Goal: Information Seeking & Learning: Learn about a topic

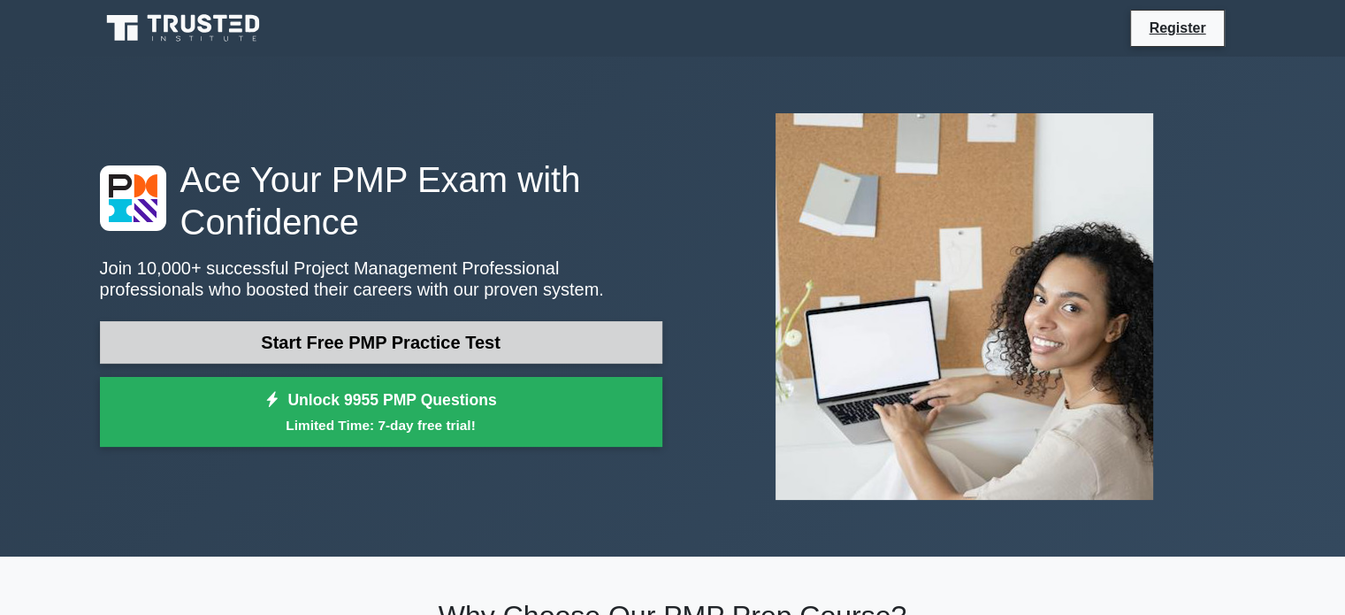
click at [505, 343] on link "Start Free PMP Practice Test" at bounding box center [381, 342] width 562 height 42
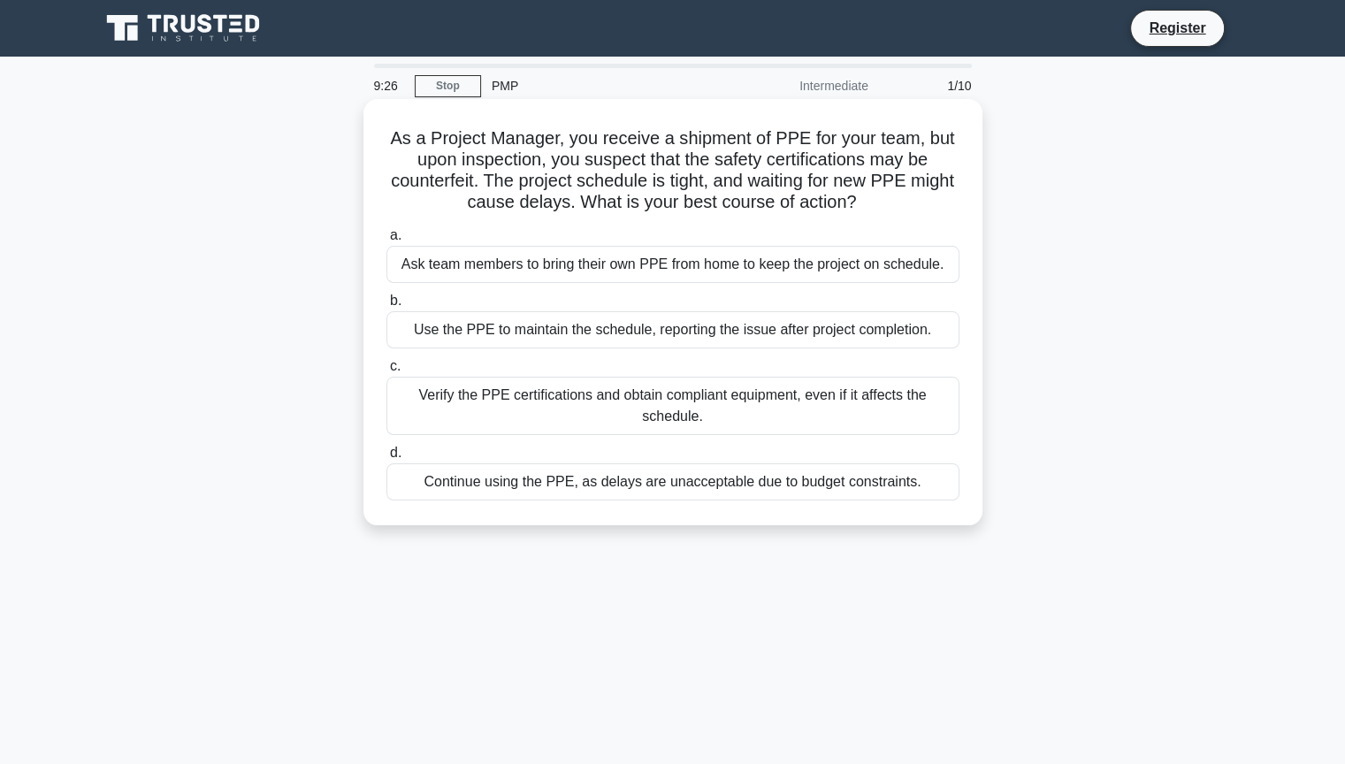
click at [561, 400] on div "Verify the PPE certifications and obtain compliant equipment, even if it affect…" at bounding box center [672, 406] width 573 height 58
click at [386, 372] on input "c. Verify the PPE certifications and obtain compliant equipment, even if it aff…" at bounding box center [386, 366] width 0 height 11
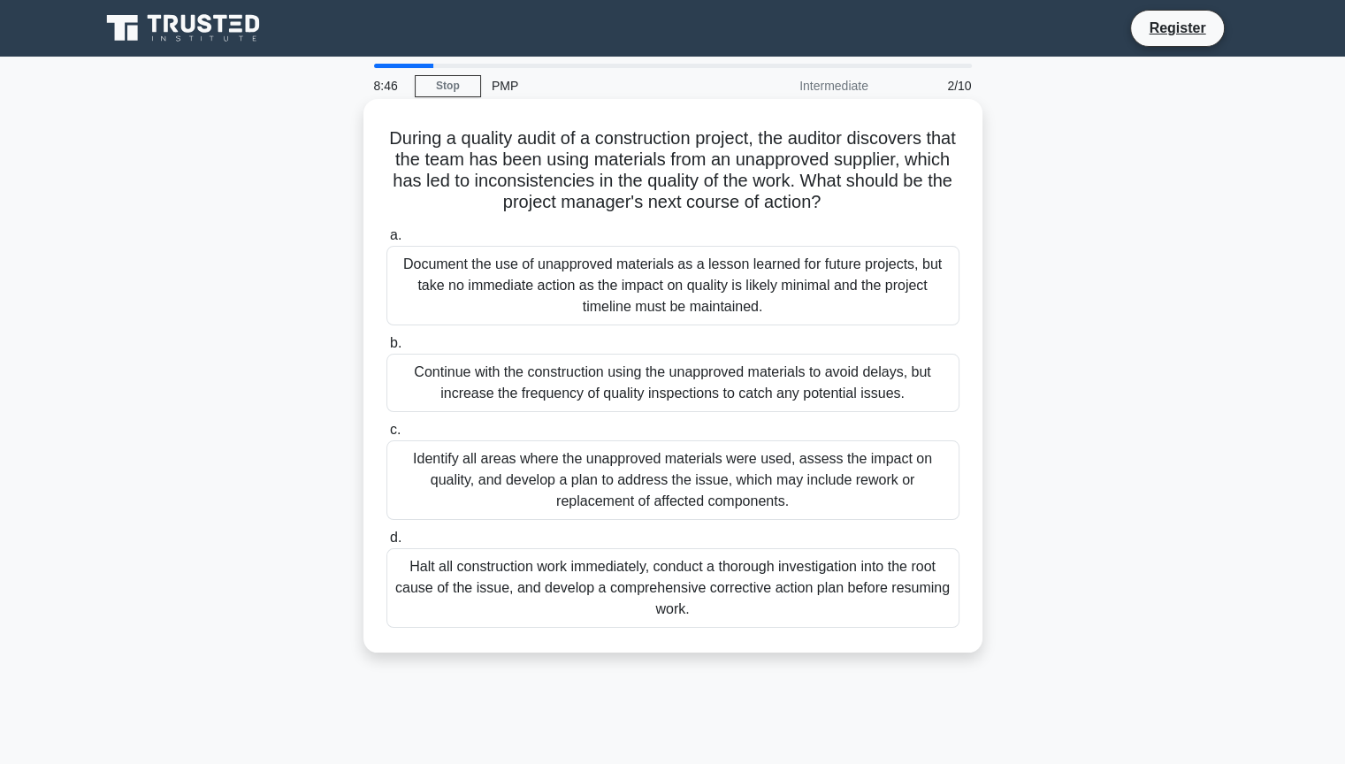
click at [848, 481] on div "Identify all areas where the unapproved materials were used, assess the impact …" at bounding box center [672, 480] width 573 height 80
click at [386, 436] on input "c. Identify all areas where the unapproved materials were used, assess the impa…" at bounding box center [386, 429] width 0 height 11
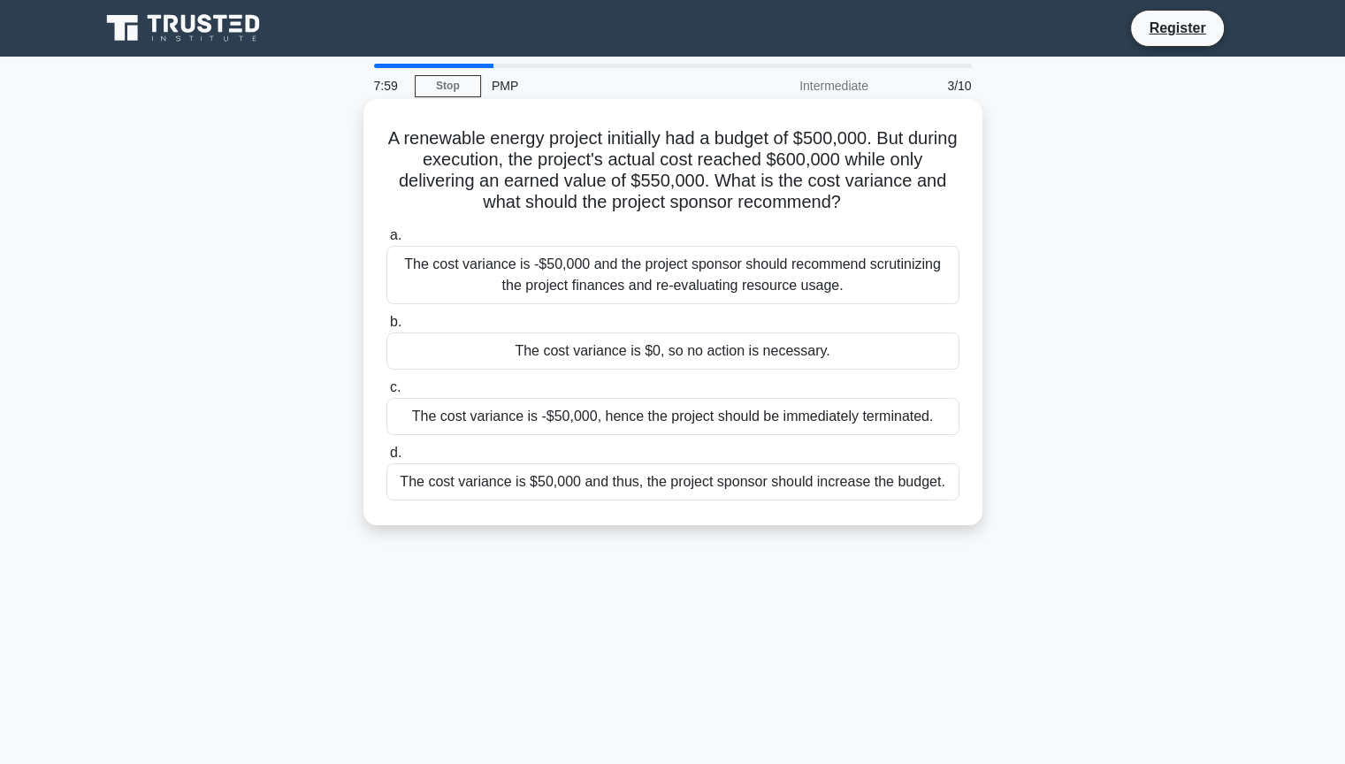
click at [751, 268] on div "The cost variance is -$50,000 and the project sponsor should recommend scrutini…" at bounding box center [672, 275] width 573 height 58
click at [386, 241] on input "a. The cost variance is -$50,000 and the project sponsor should recommend scrut…" at bounding box center [386, 235] width 0 height 11
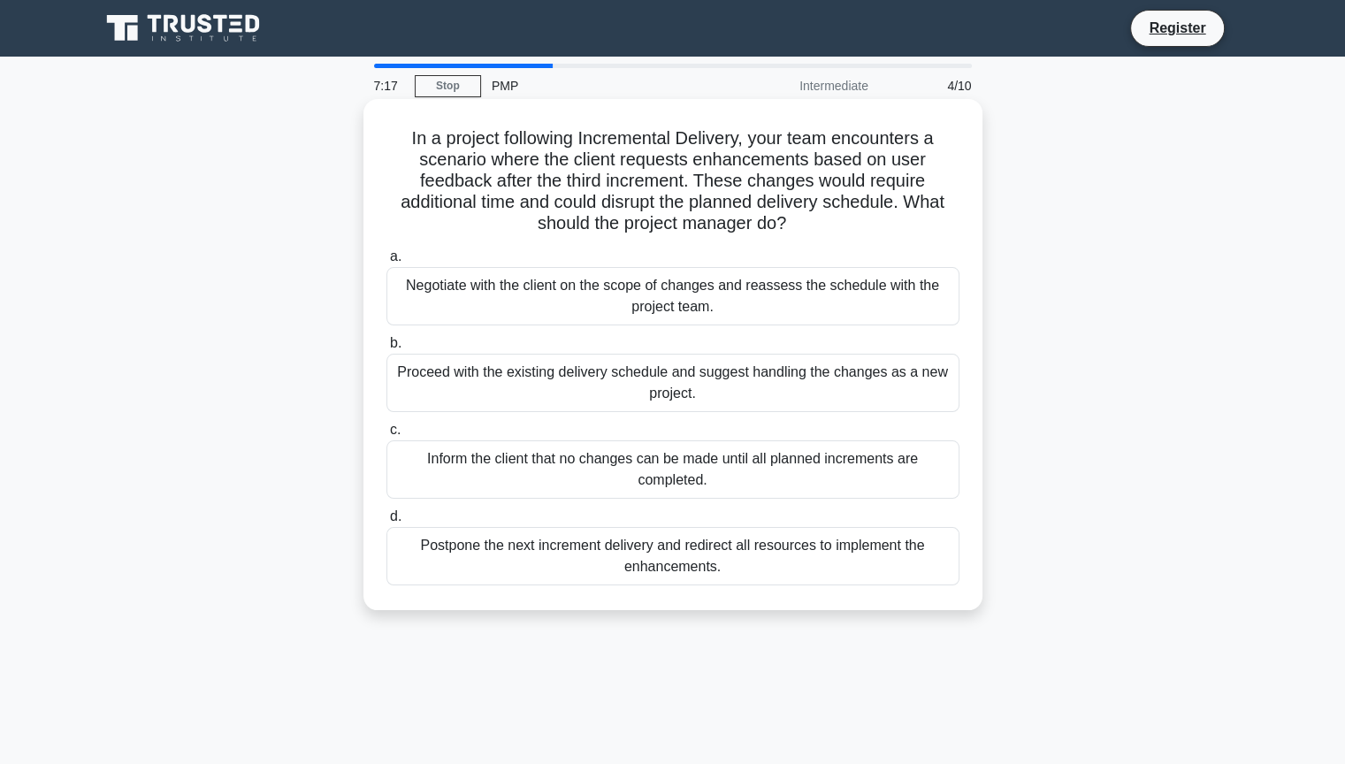
click at [821, 299] on div "Negotiate with the client on the scope of changes and reassess the schedule wit…" at bounding box center [672, 296] width 573 height 58
click at [386, 263] on input "a. Negotiate with the client on the scope of changes and reassess the schedule …" at bounding box center [386, 256] width 0 height 11
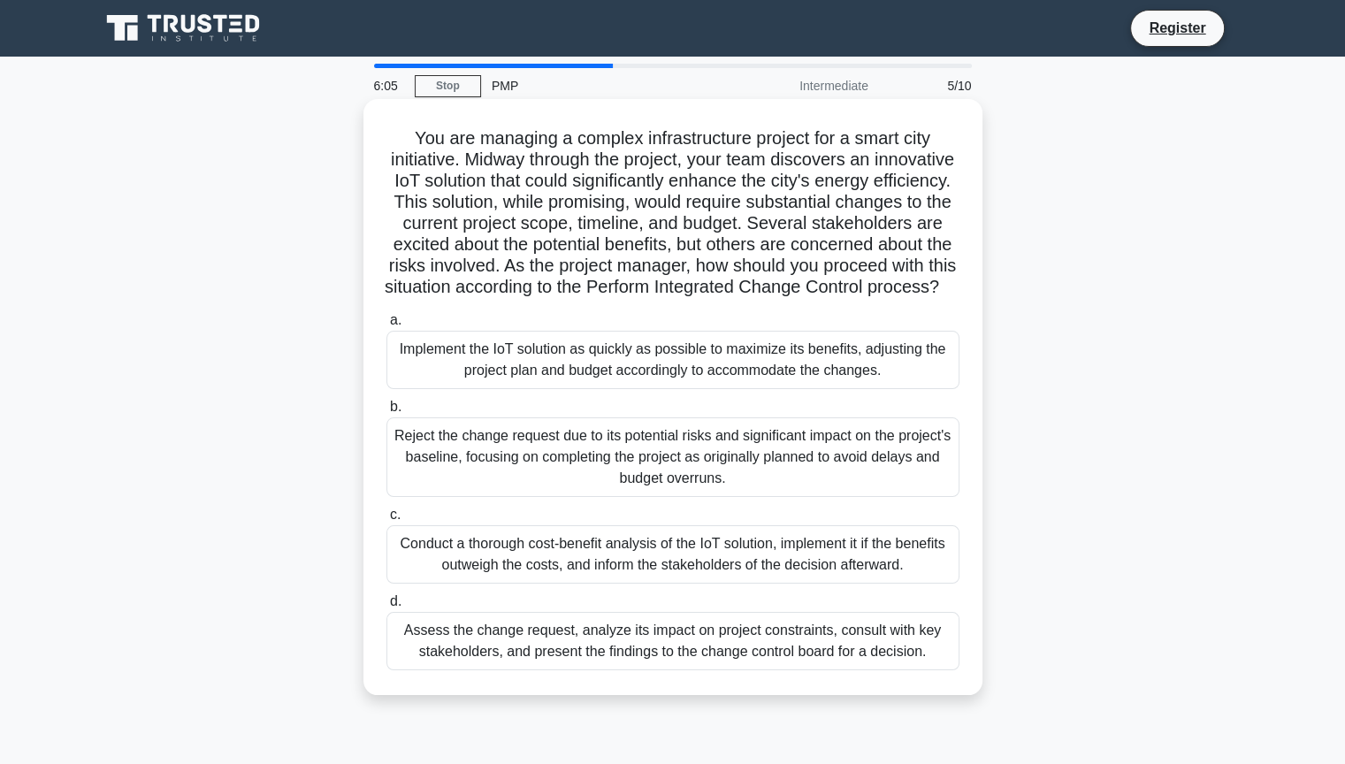
click at [799, 614] on div "Assess the change request, analyze its impact on project constraints, consult w…" at bounding box center [672, 641] width 573 height 58
click at [386, 607] on input "d. Assess the change request, analyze its impact on project constraints, consul…" at bounding box center [386, 601] width 0 height 11
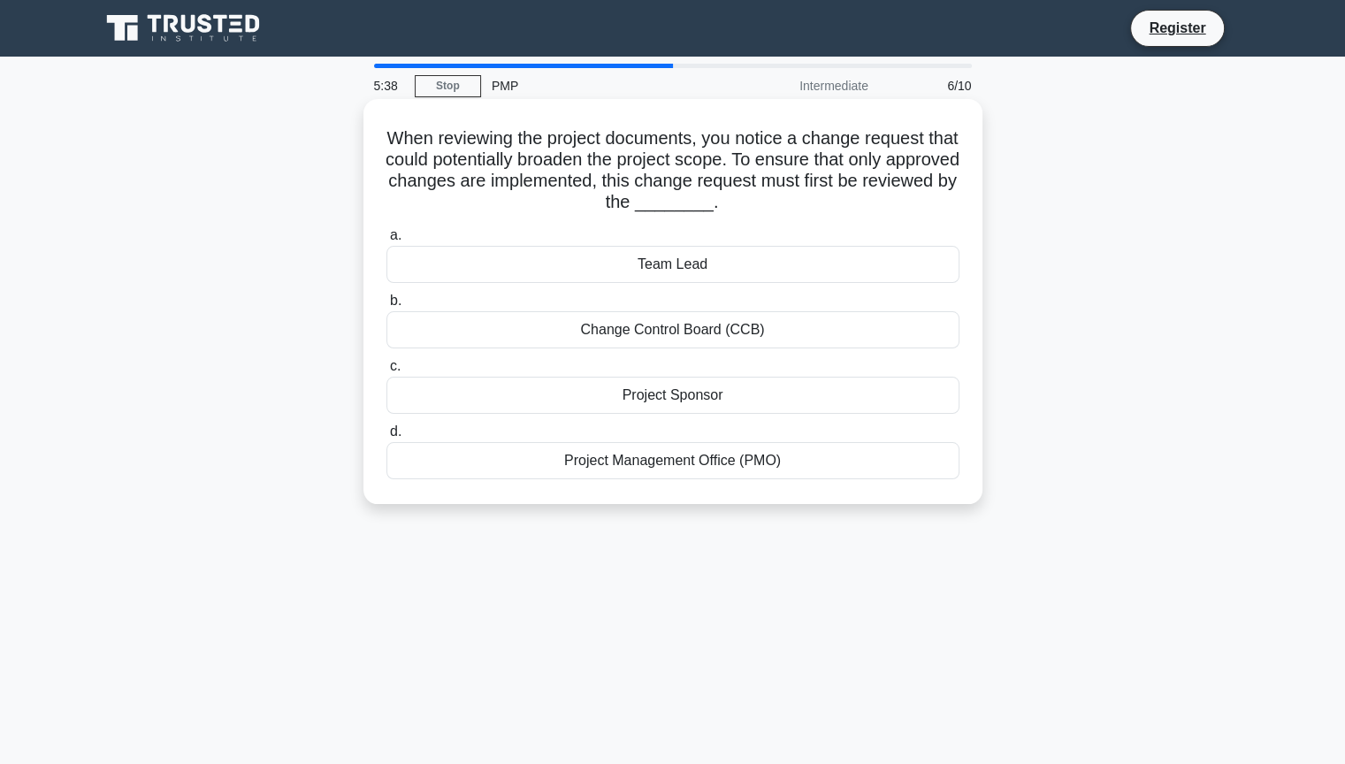
click at [799, 335] on div "Change Control Board (CCB)" at bounding box center [672, 329] width 573 height 37
click at [386, 307] on input "b. Change Control Board (CCB)" at bounding box center [386, 300] width 0 height 11
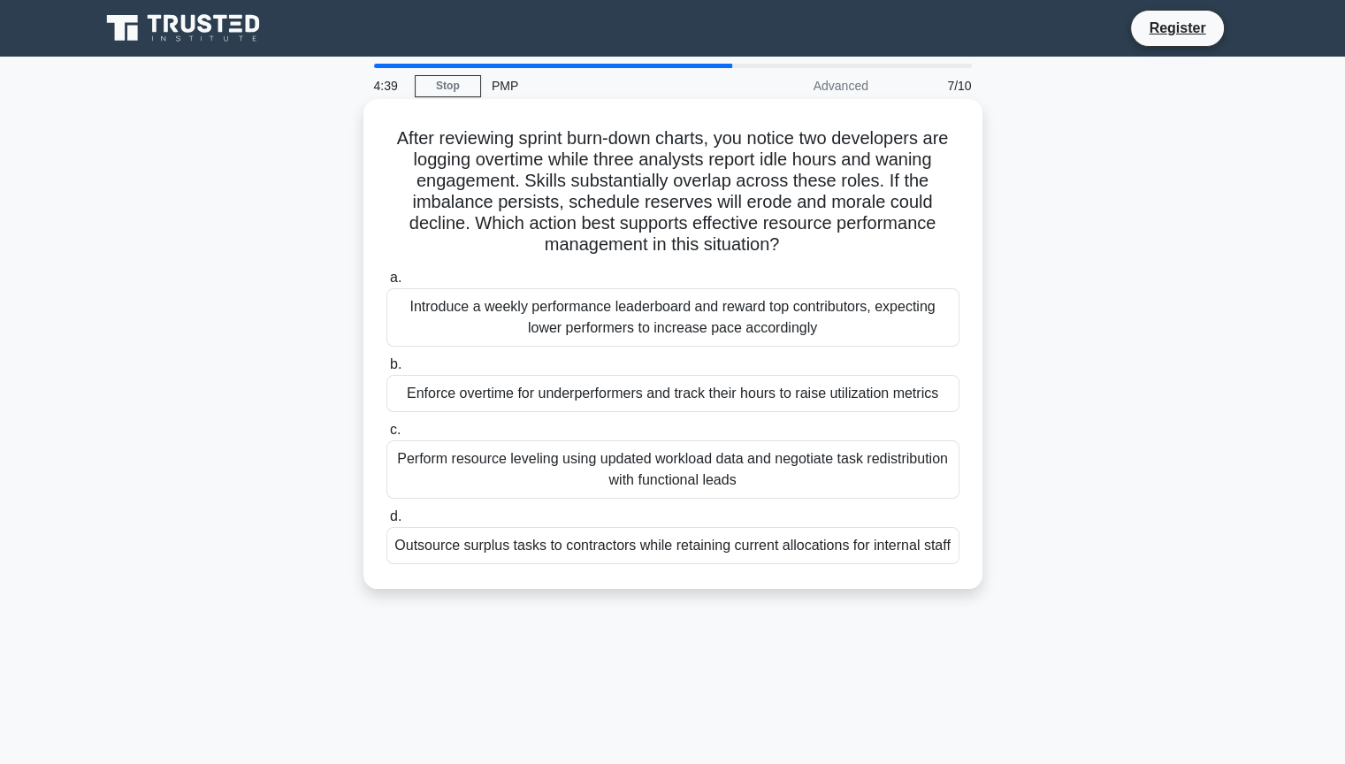
click at [736, 325] on div "Introduce a weekly performance leaderboard and reward top contributors, expecti…" at bounding box center [672, 317] width 573 height 58
click at [386, 284] on input "a. Introduce a weekly performance leaderboard and reward top contributors, expe…" at bounding box center [386, 277] width 0 height 11
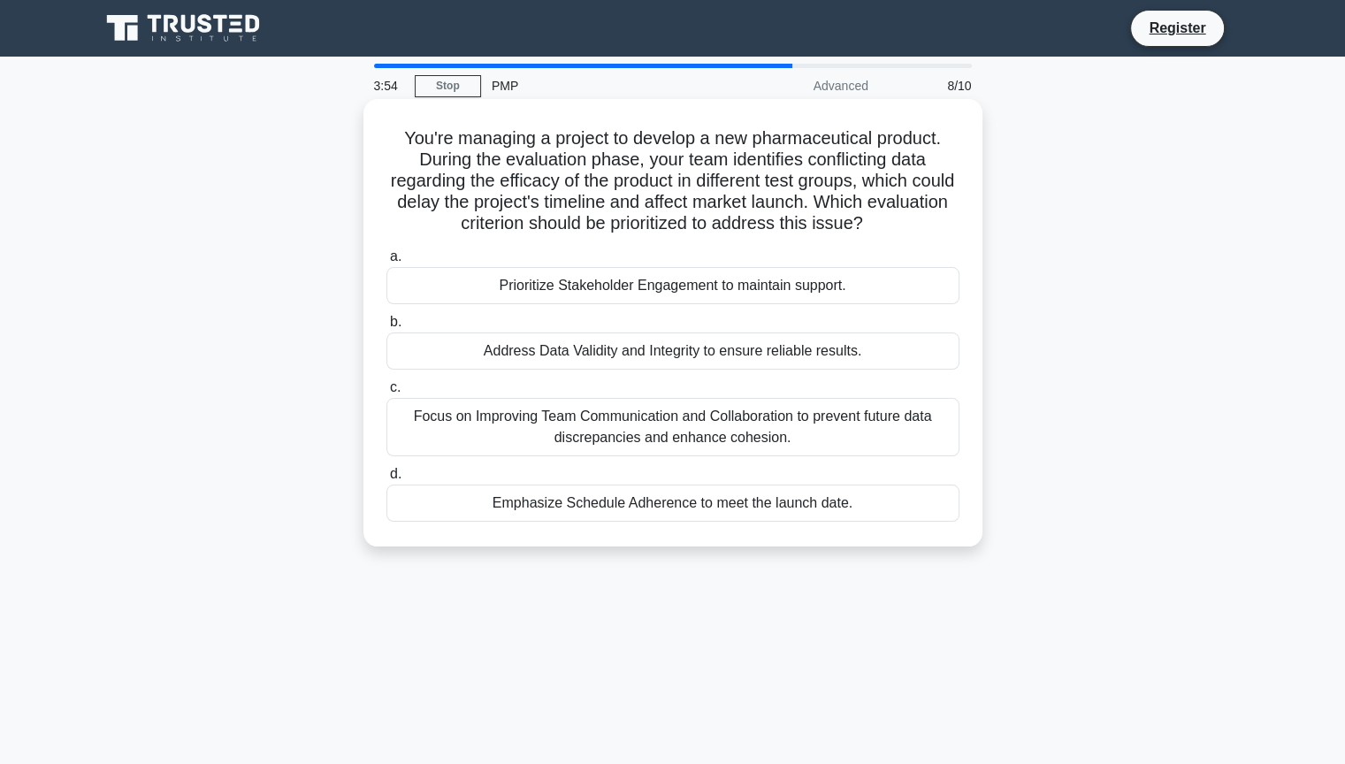
click at [665, 353] on div "Address Data Validity and Integrity to ensure reliable results." at bounding box center [672, 350] width 573 height 37
click at [386, 328] on input "b. Address Data Validity and Integrity to ensure reliable results." at bounding box center [386, 322] width 0 height 11
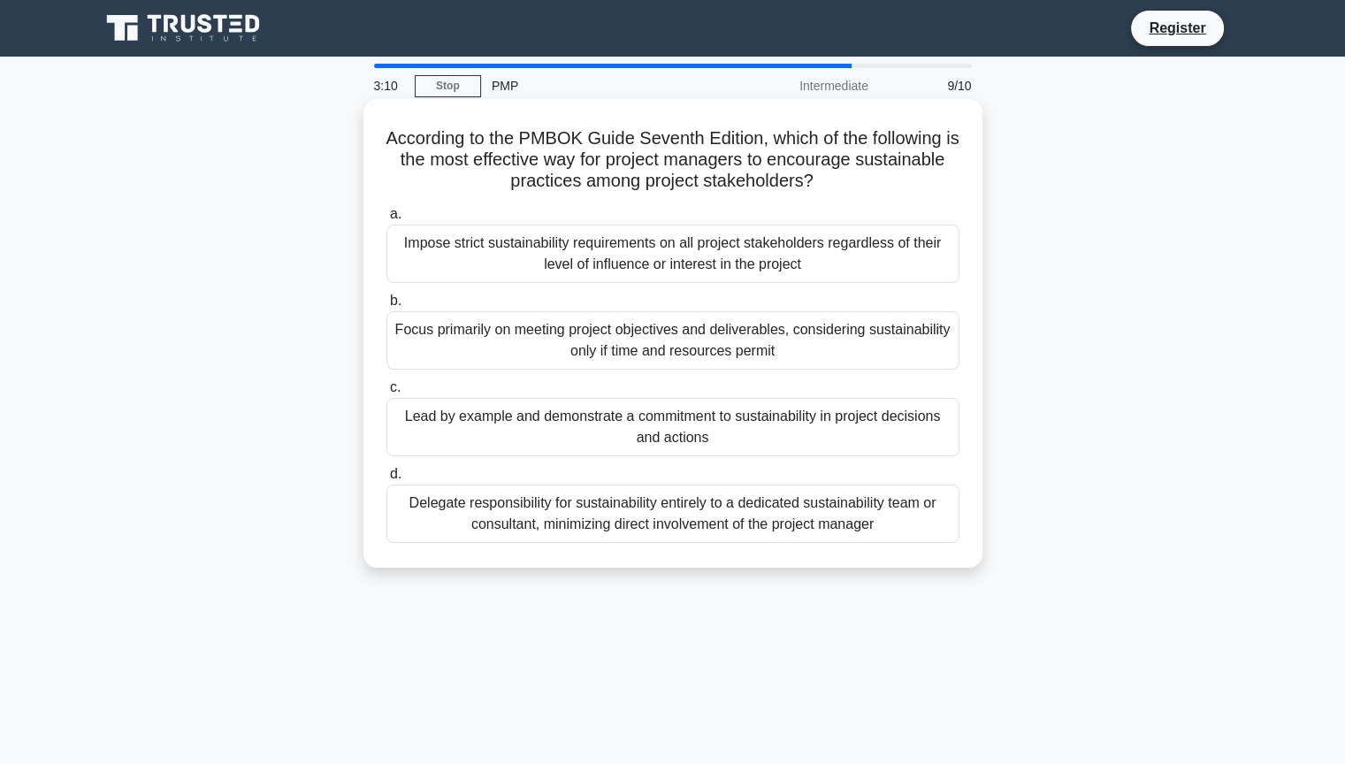
click at [824, 422] on div "Lead by example and demonstrate a commitment to sustainability in project decis…" at bounding box center [672, 427] width 573 height 58
click at [386, 393] on input "c. Lead by example and demonstrate a commitment to sustainability in project de…" at bounding box center [386, 387] width 0 height 11
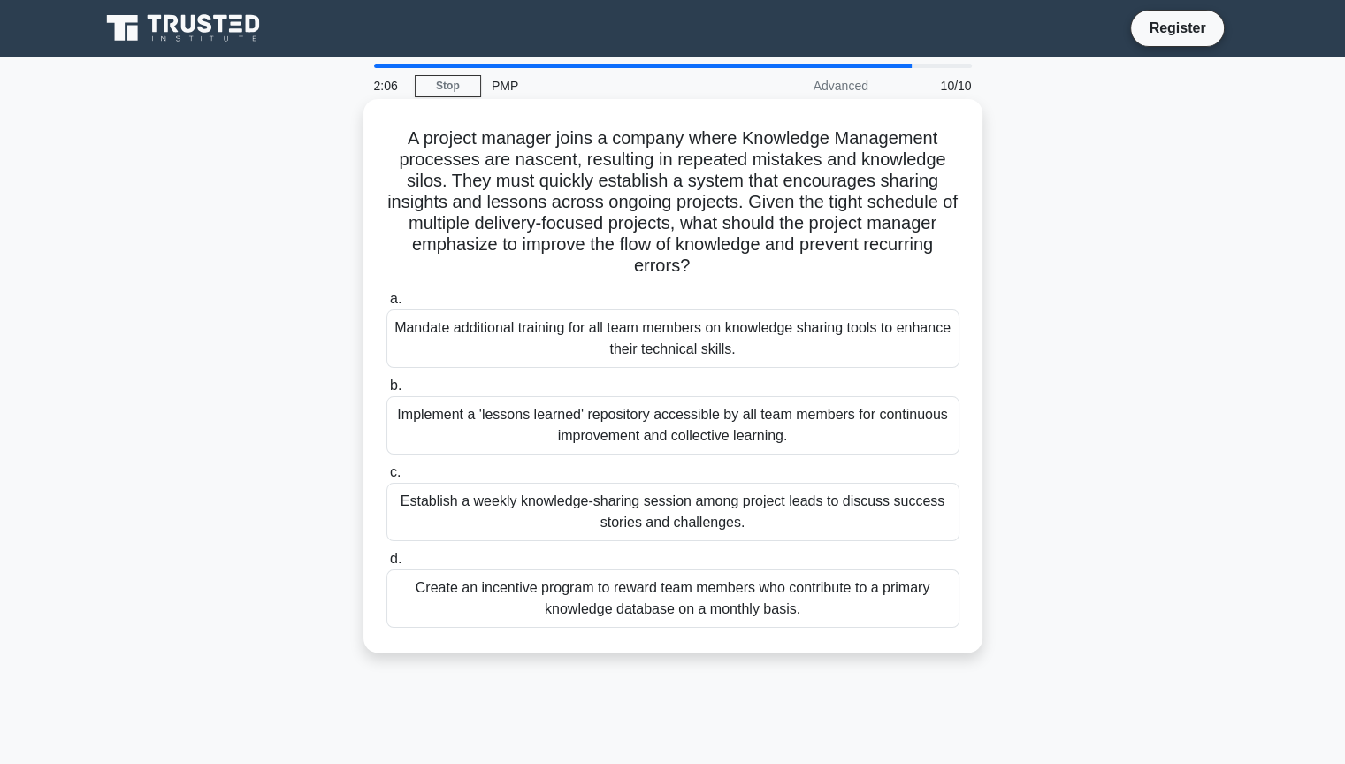
click at [750, 424] on div "Implement a 'lessons learned' repository accessible by all team members for con…" at bounding box center [672, 425] width 573 height 58
click at [386, 392] on input "b. Implement a 'lessons learned' repository accessible by all team members for …" at bounding box center [386, 385] width 0 height 11
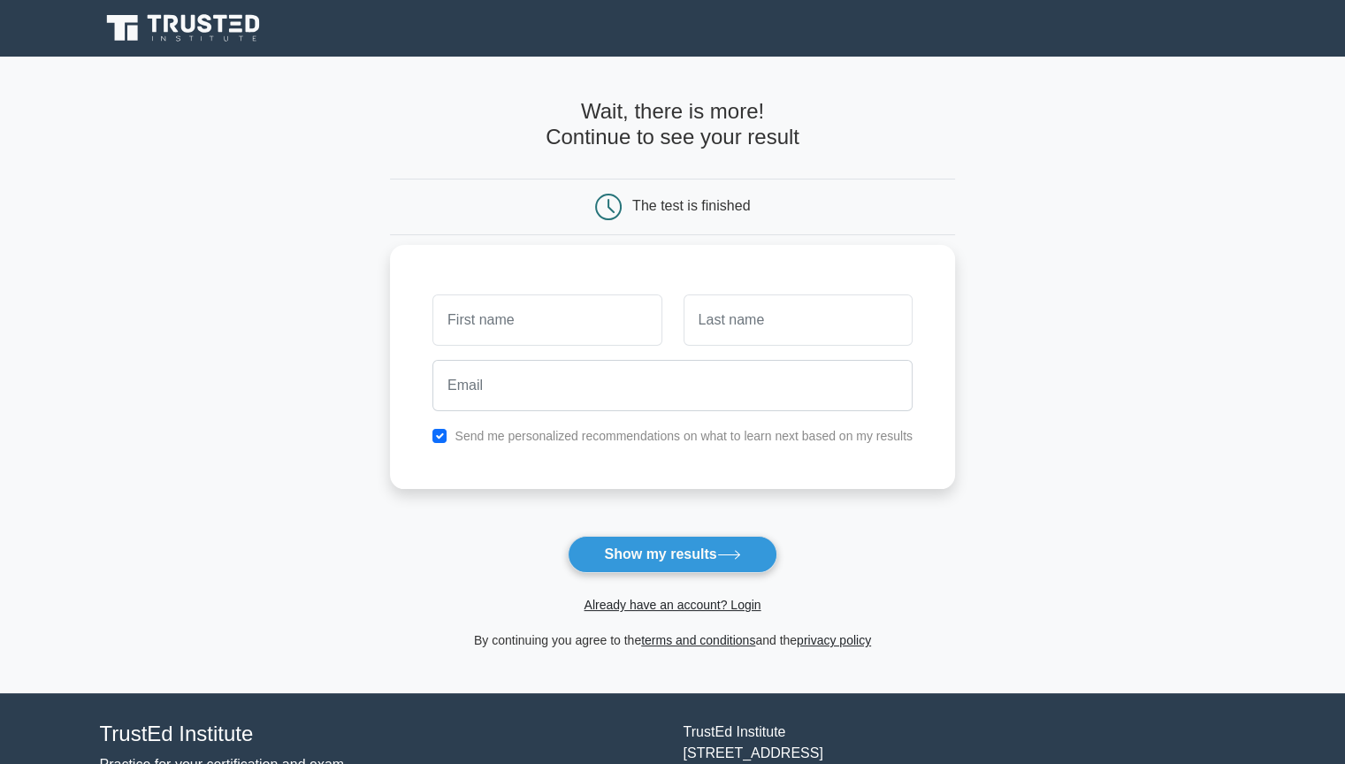
click at [562, 284] on div "Send me personalized recommendations on what to learn next based on my results" at bounding box center [672, 367] width 565 height 244
click at [535, 313] on input "text" at bounding box center [546, 319] width 229 height 51
click at [628, 559] on button "Show my results" at bounding box center [672, 554] width 209 height 37
click at [559, 322] on input "text" at bounding box center [546, 319] width 229 height 51
type input "shubham"
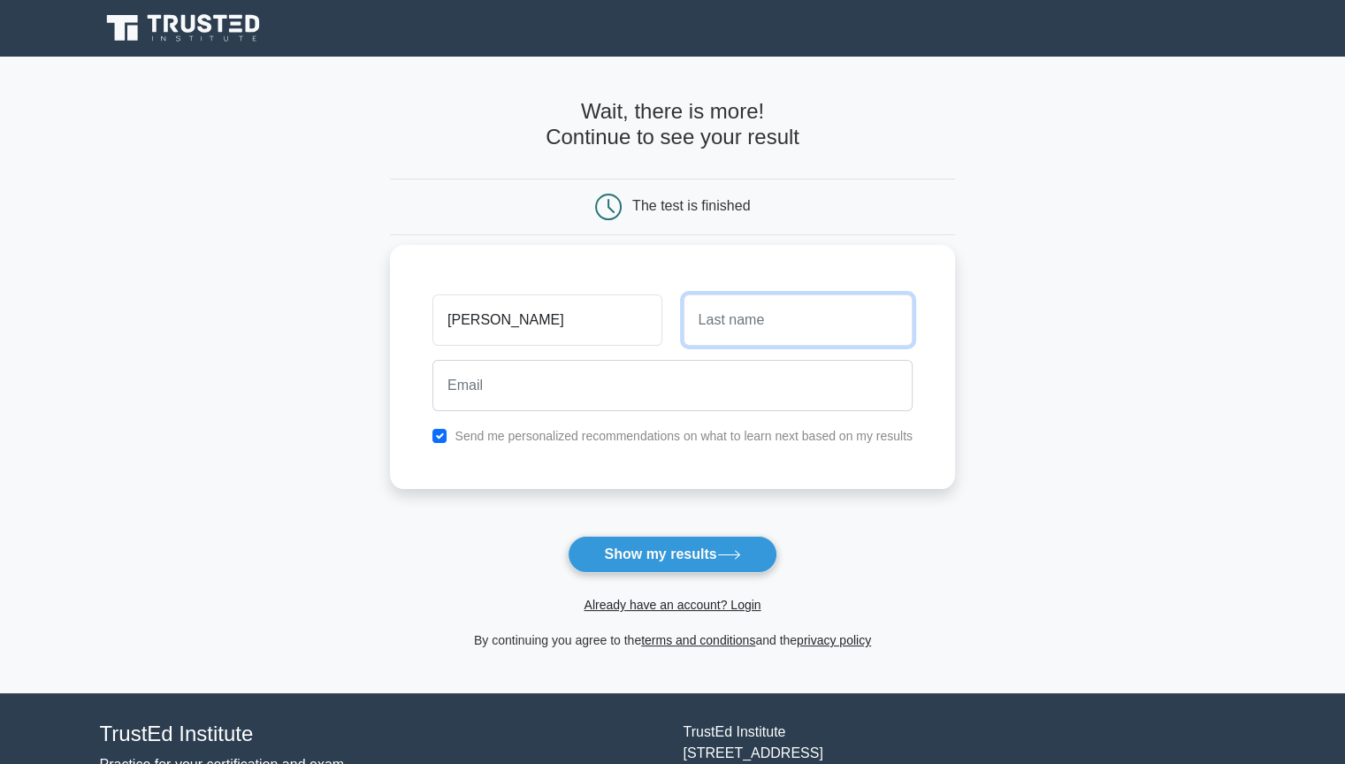
click at [732, 302] on input "text" at bounding box center [797, 319] width 229 height 51
type input "divate"
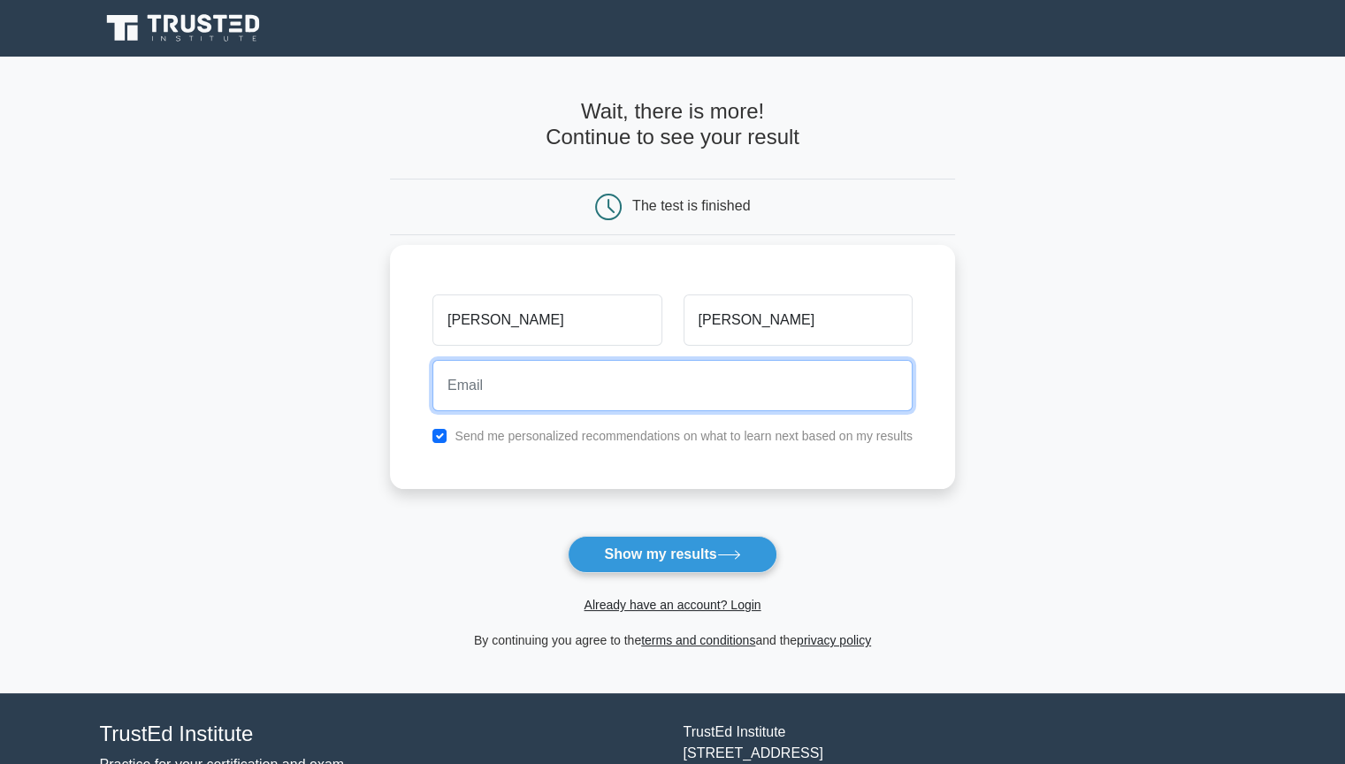
click at [672, 377] on input "email" at bounding box center [672, 385] width 480 height 51
type input "shubhamdivate9@gmail.com"
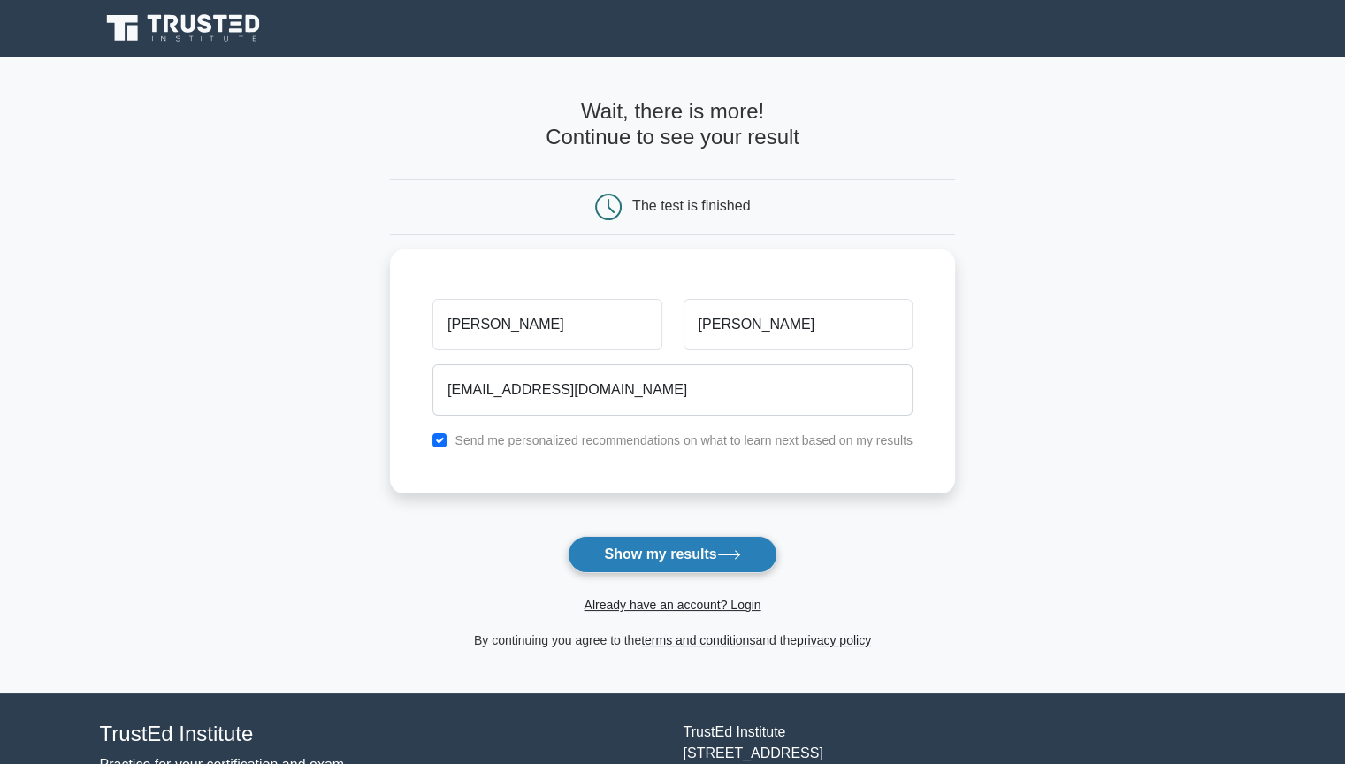
click at [692, 556] on button "Show my results" at bounding box center [672, 554] width 209 height 37
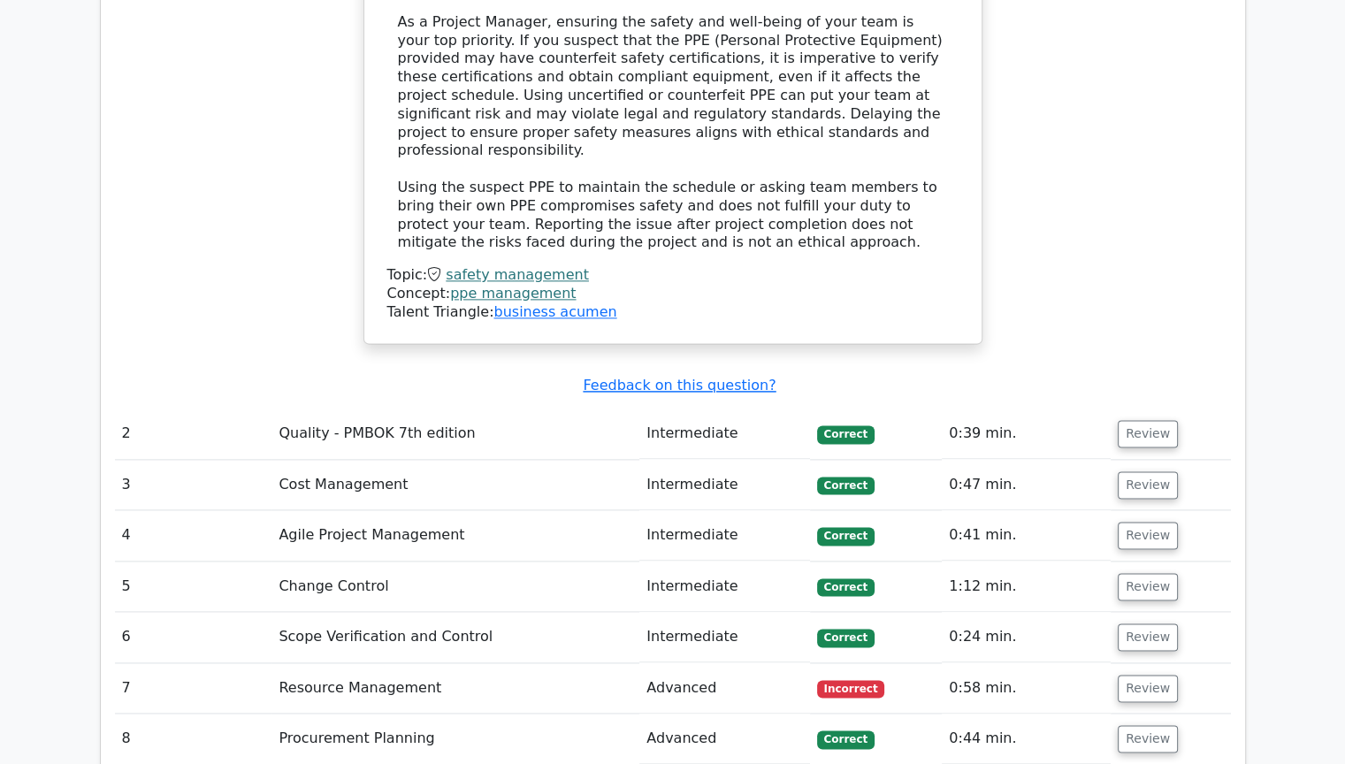
scroll to position [2564, 0]
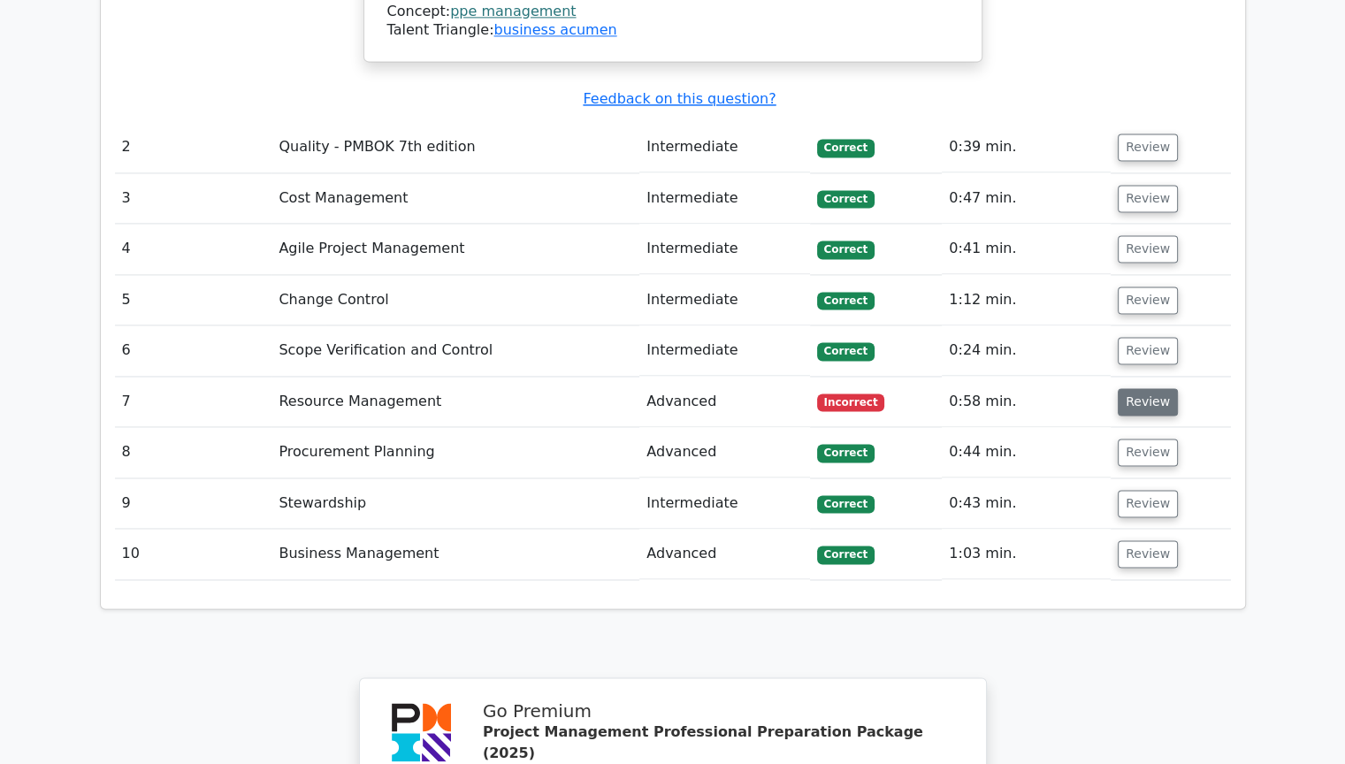
click at [1128, 388] on button "Review" at bounding box center [1148, 401] width 60 height 27
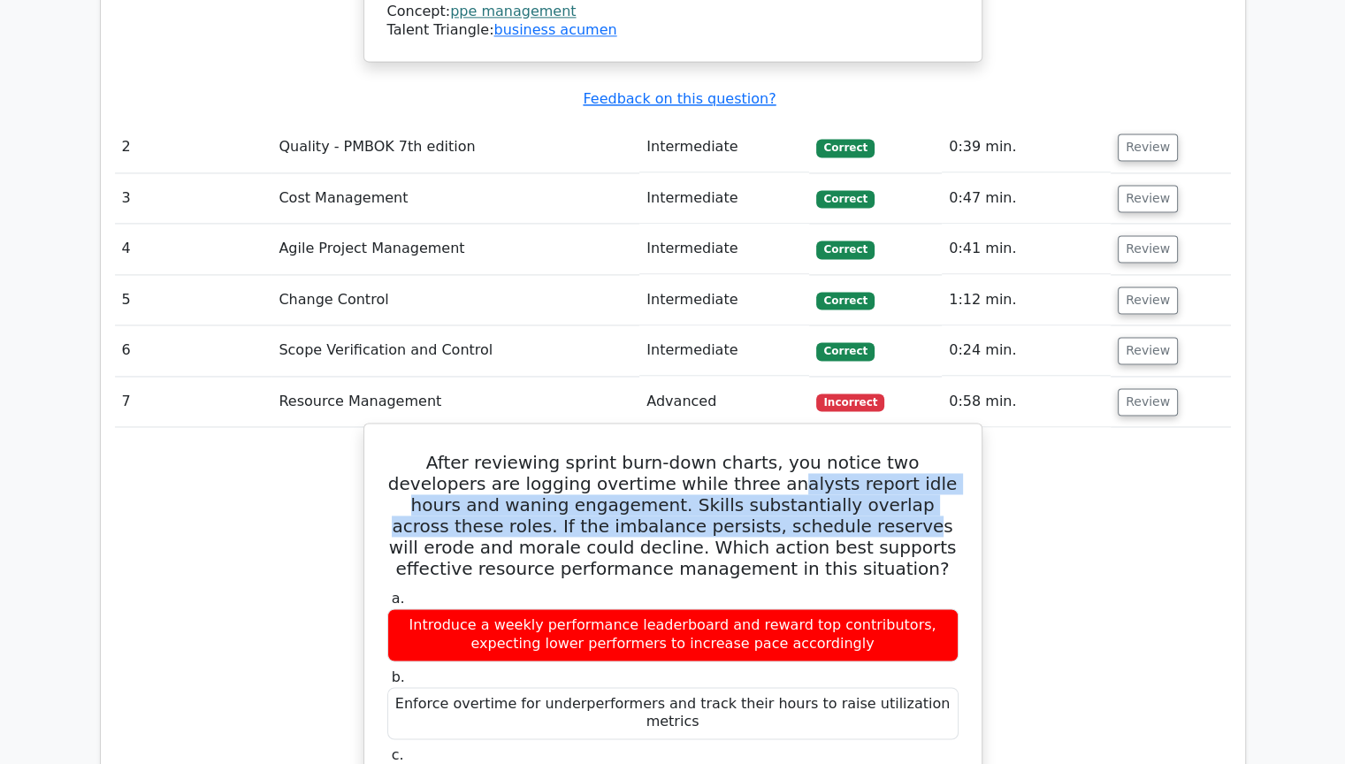
drag, startPoint x: 659, startPoint y: 308, endPoint x: 700, endPoint y: 346, distance: 56.3
click at [700, 452] on h5 "After reviewing sprint burn-down charts, you notice two developers are logging …" at bounding box center [673, 515] width 575 height 127
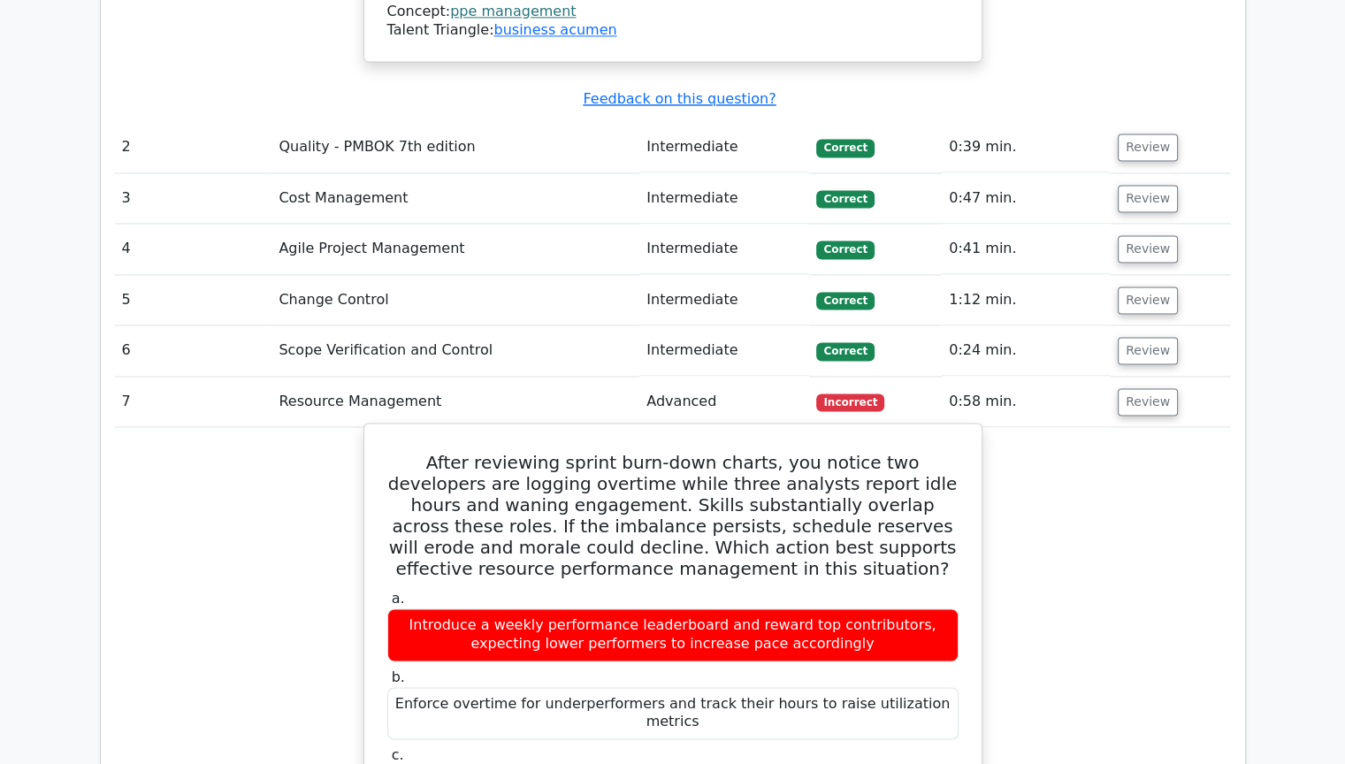
click at [802, 452] on h5 "After reviewing sprint burn-down charts, you notice two developers are logging …" at bounding box center [673, 515] width 575 height 127
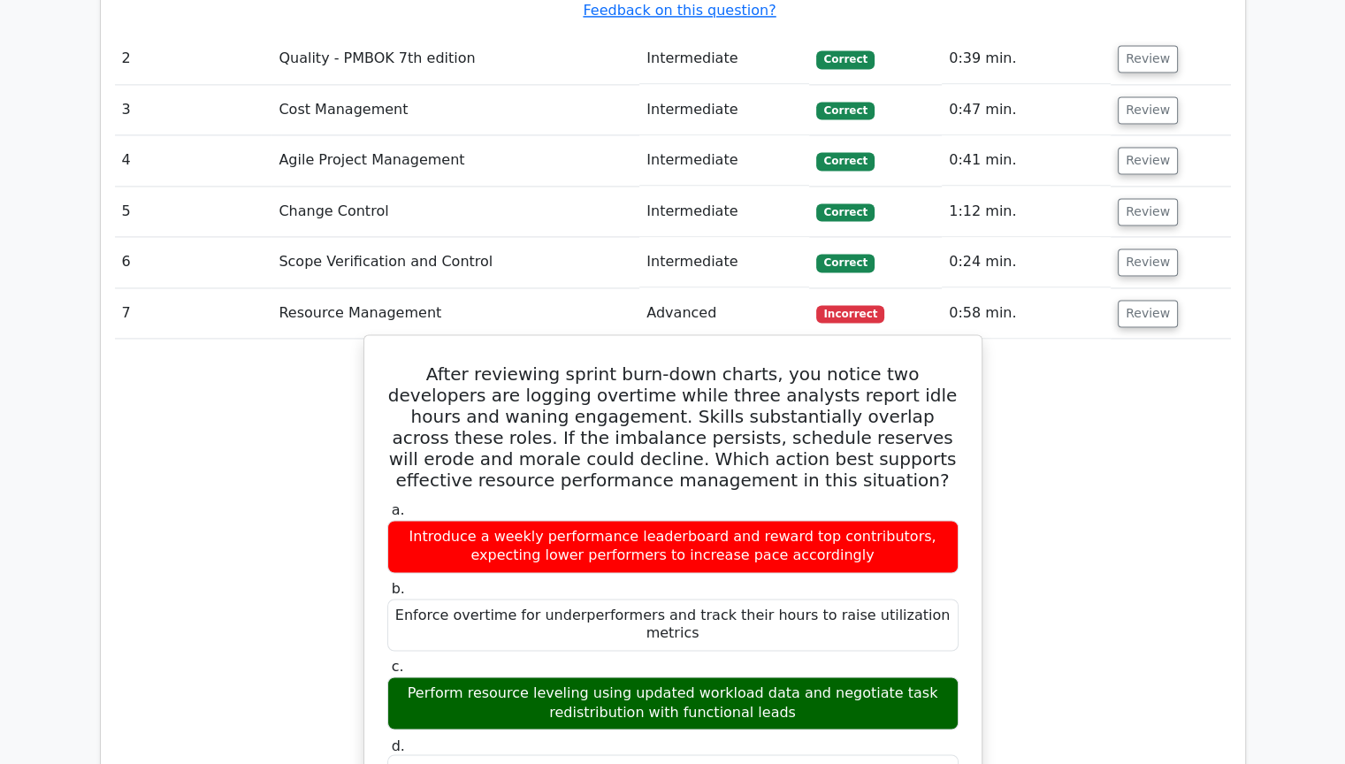
scroll to position [2741, 0]
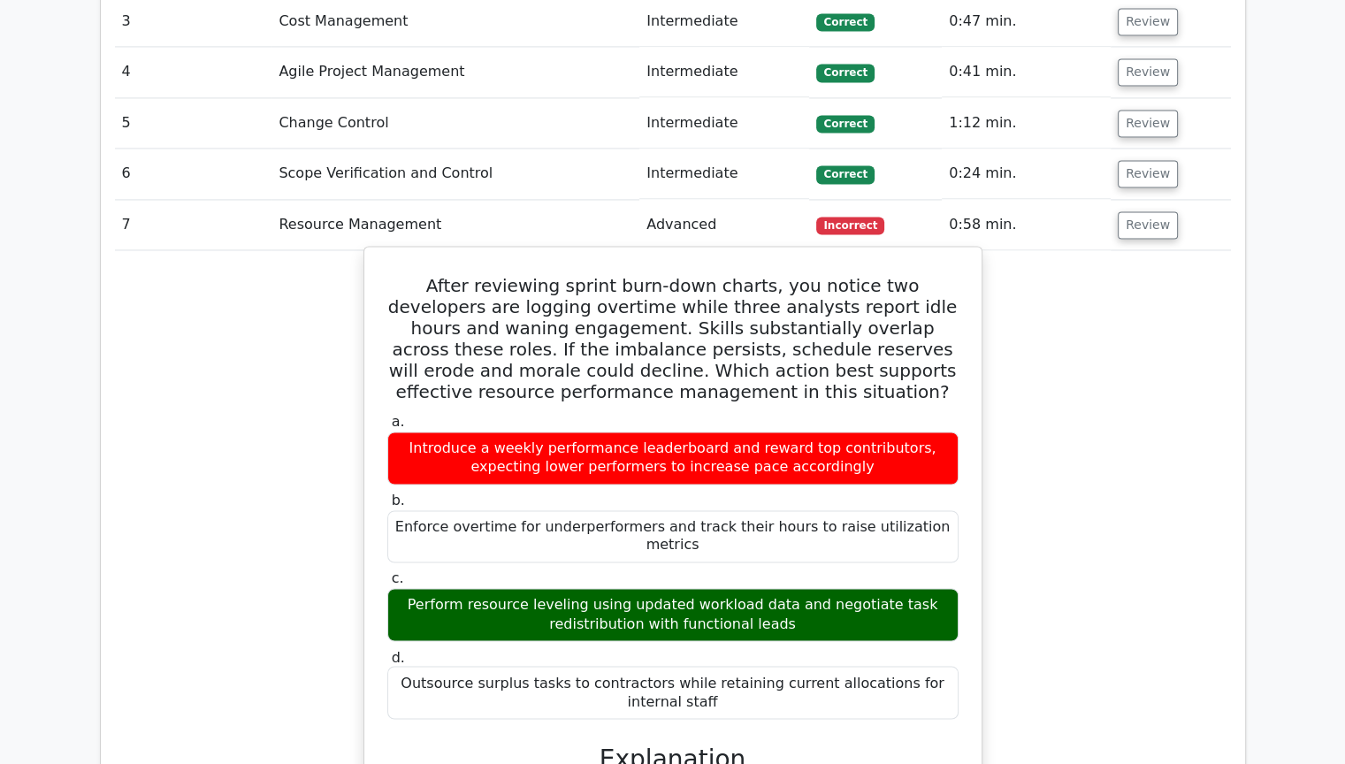
click at [584, 588] on div "Perform resource leveling using updated workload data and negotiate task redist…" at bounding box center [672, 614] width 571 height 53
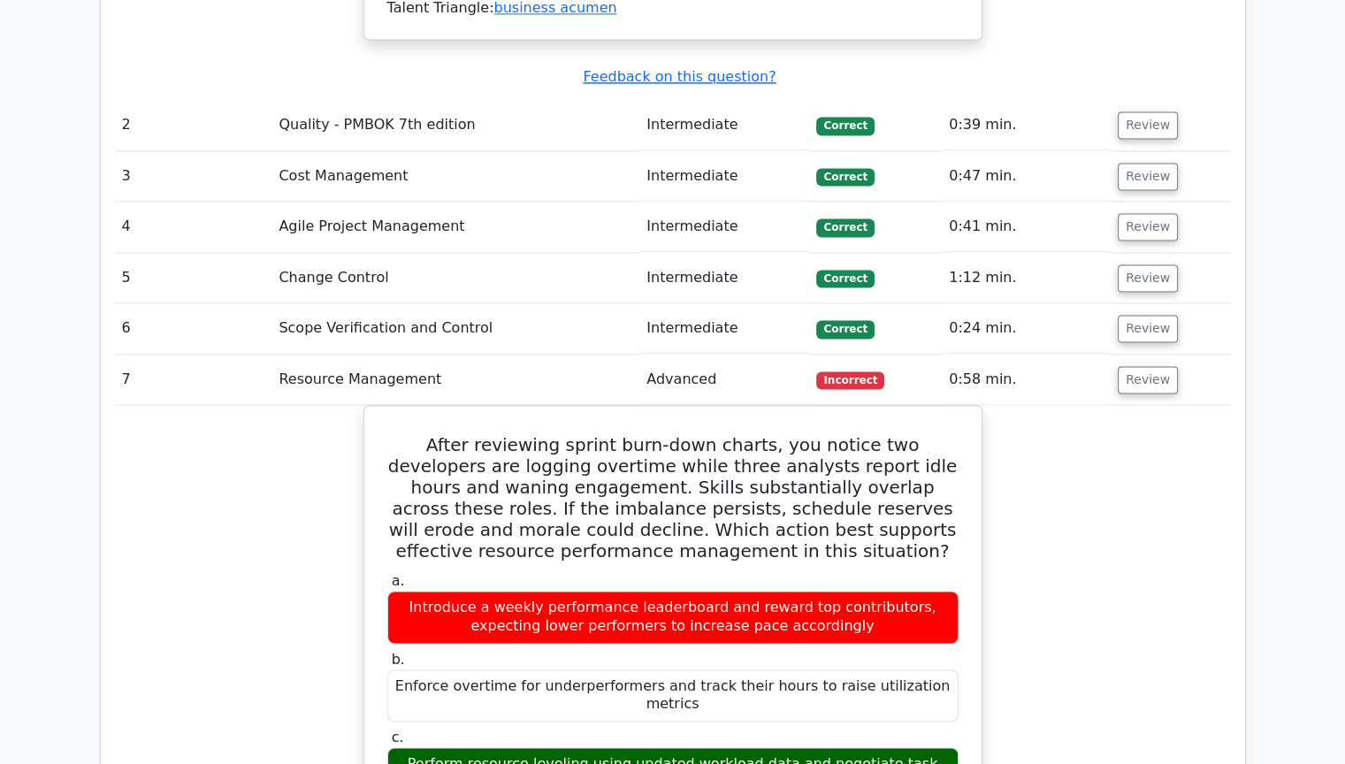
scroll to position [2387, 0]
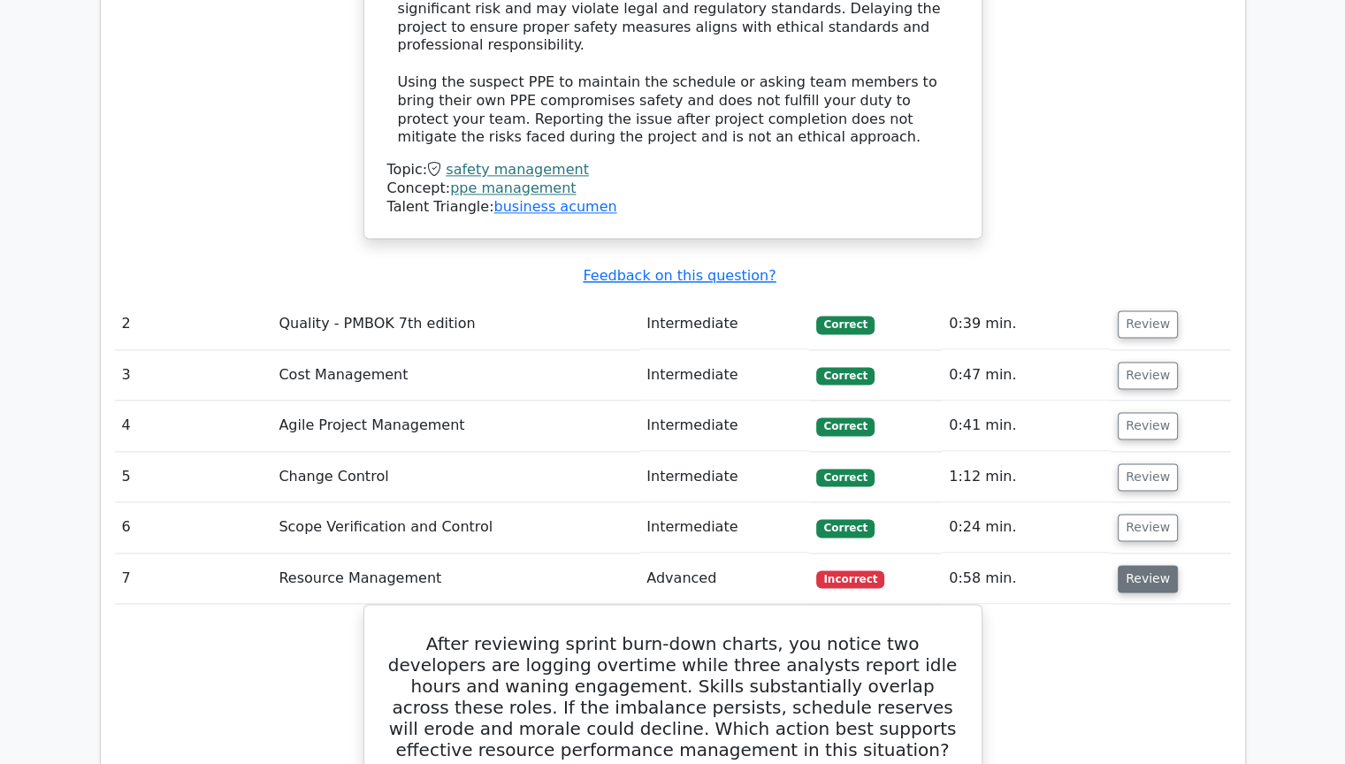
click at [1157, 565] on button "Review" at bounding box center [1148, 578] width 60 height 27
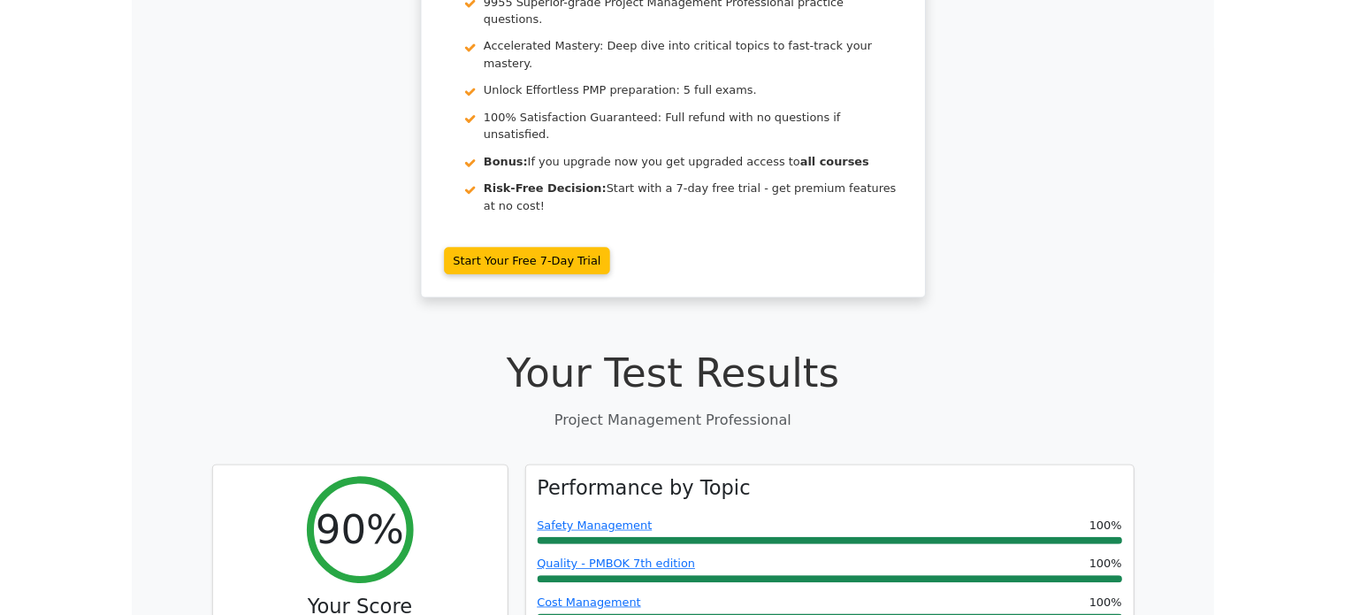
scroll to position [354, 0]
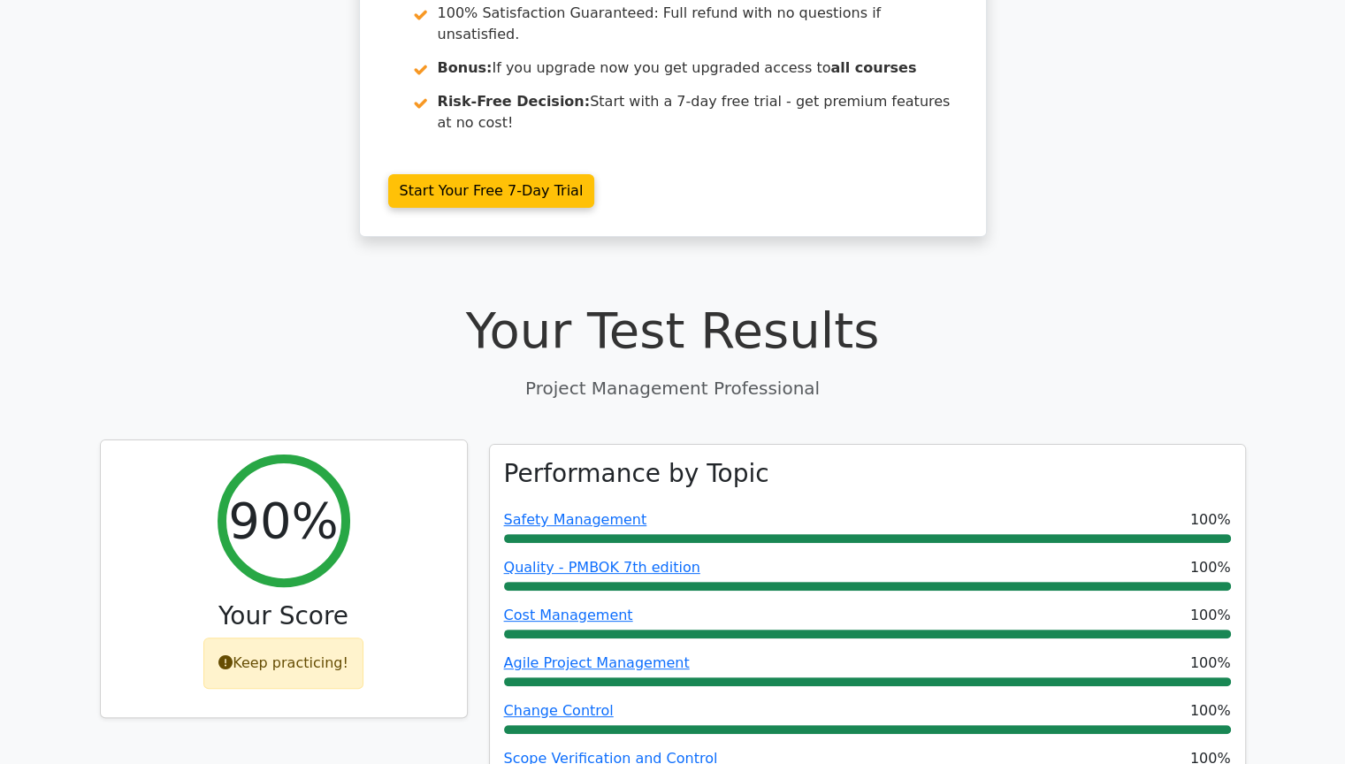
click at [321, 638] on div "Keep practicing!" at bounding box center [283, 663] width 160 height 51
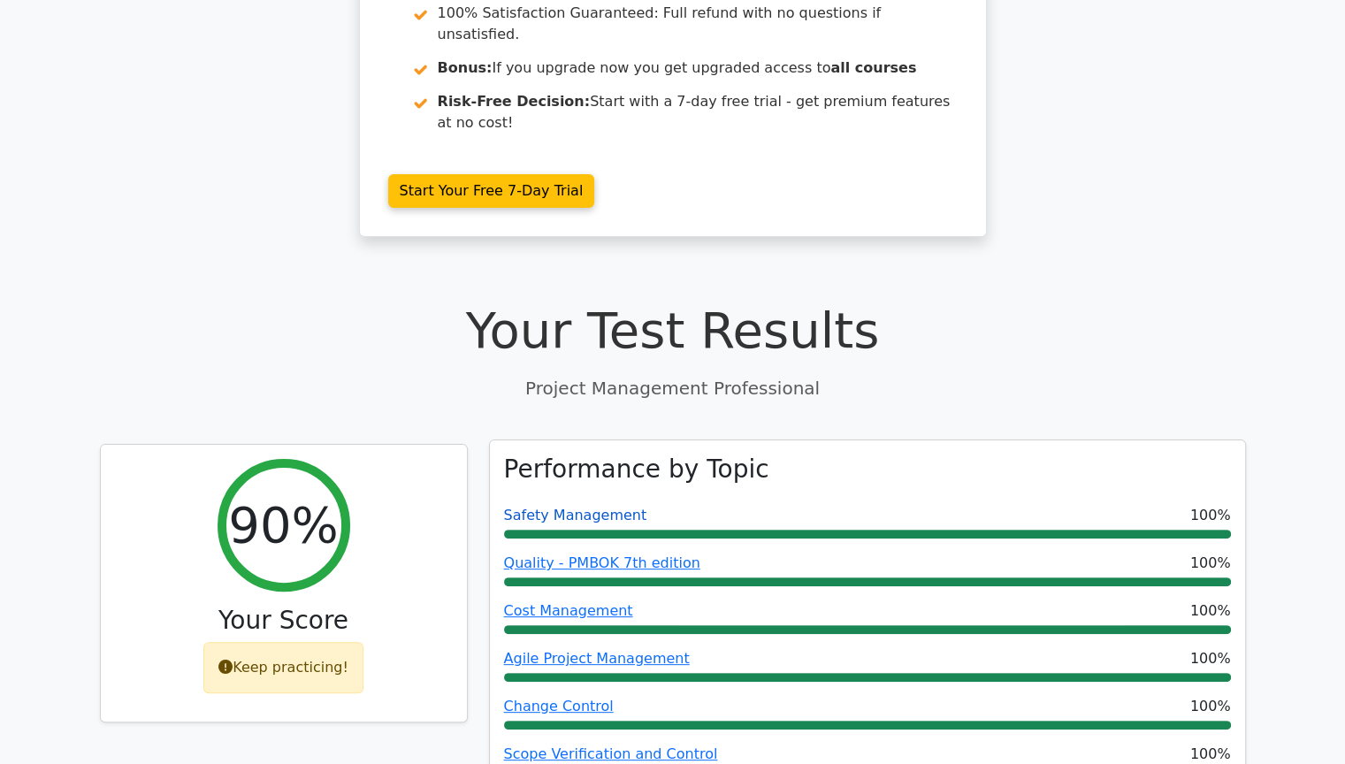
click at [561, 507] on link "Safety Management" at bounding box center [575, 515] width 143 height 17
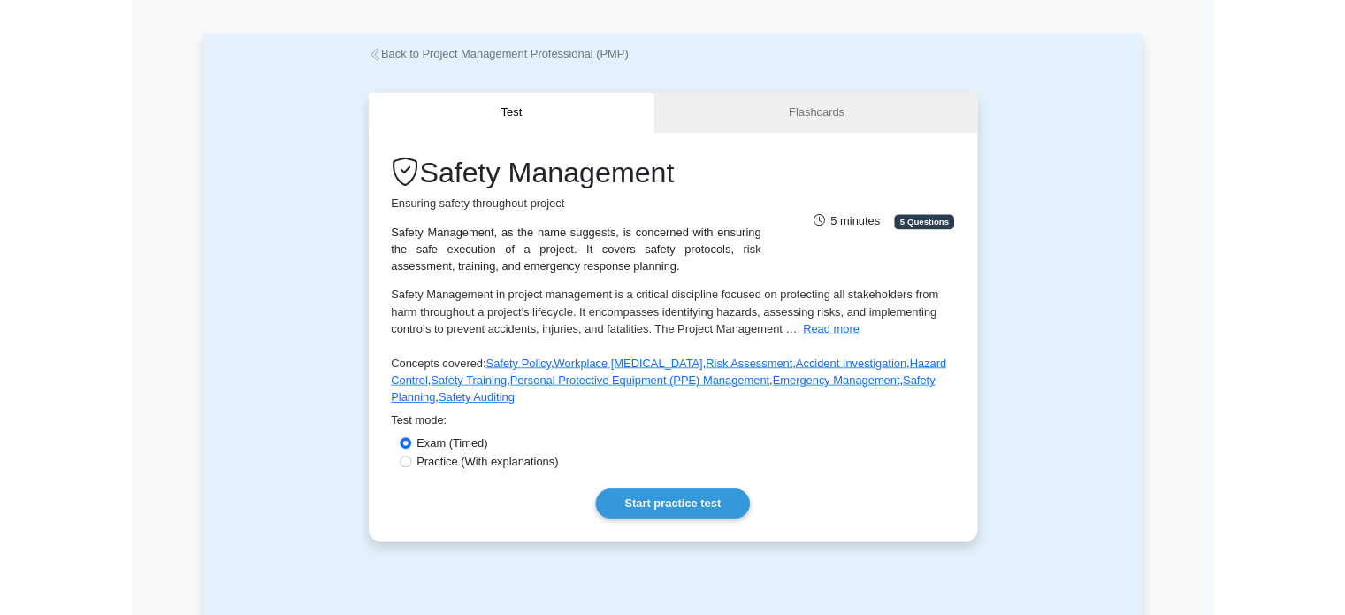
scroll to position [88, 0]
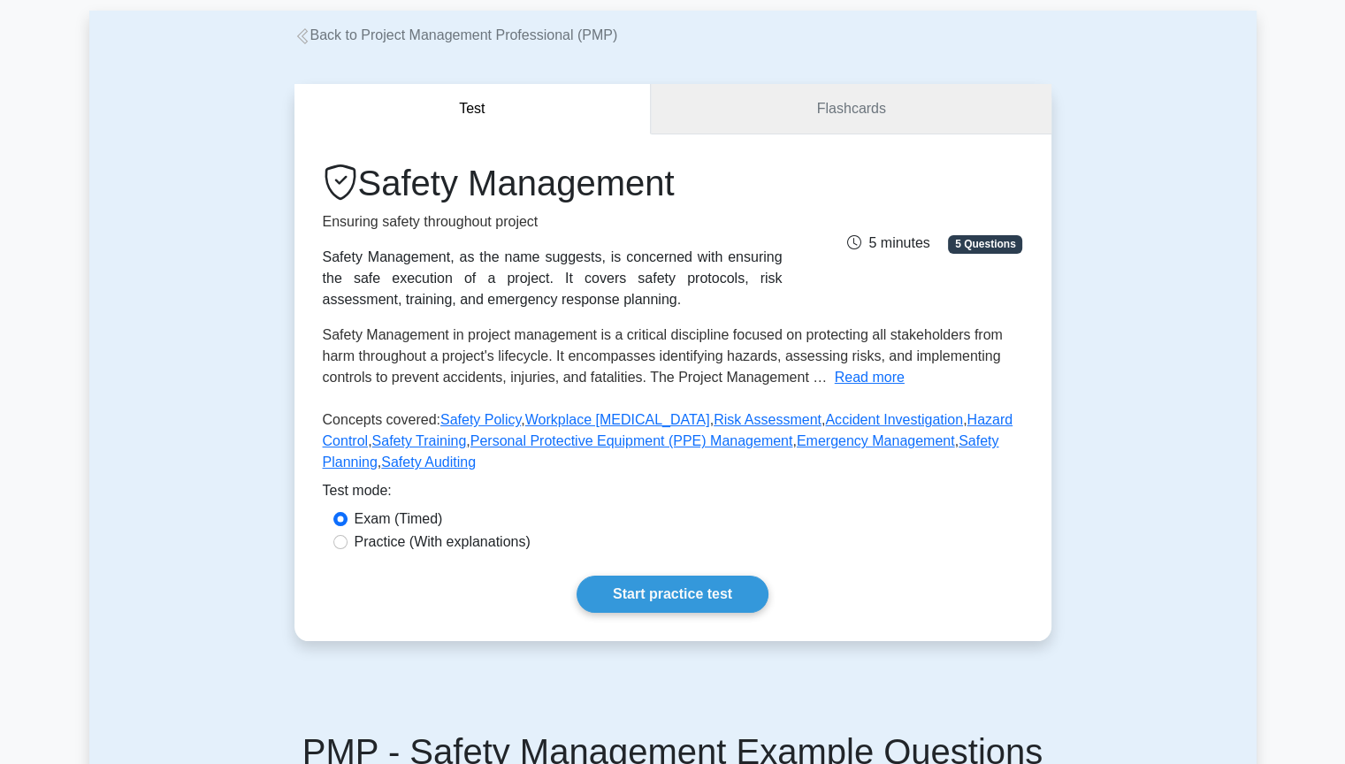
click at [851, 113] on link "Flashcards" at bounding box center [851, 109] width 400 height 50
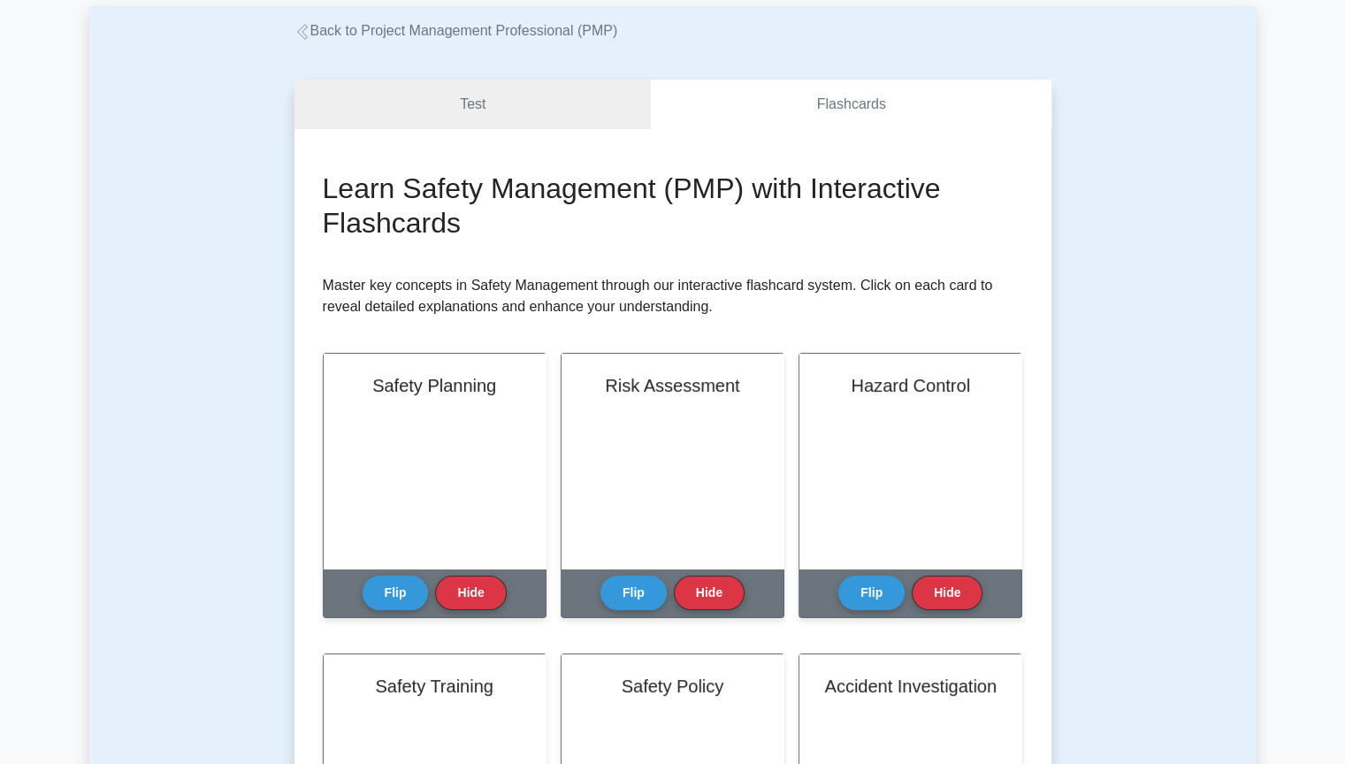
scroll to position [265, 0]
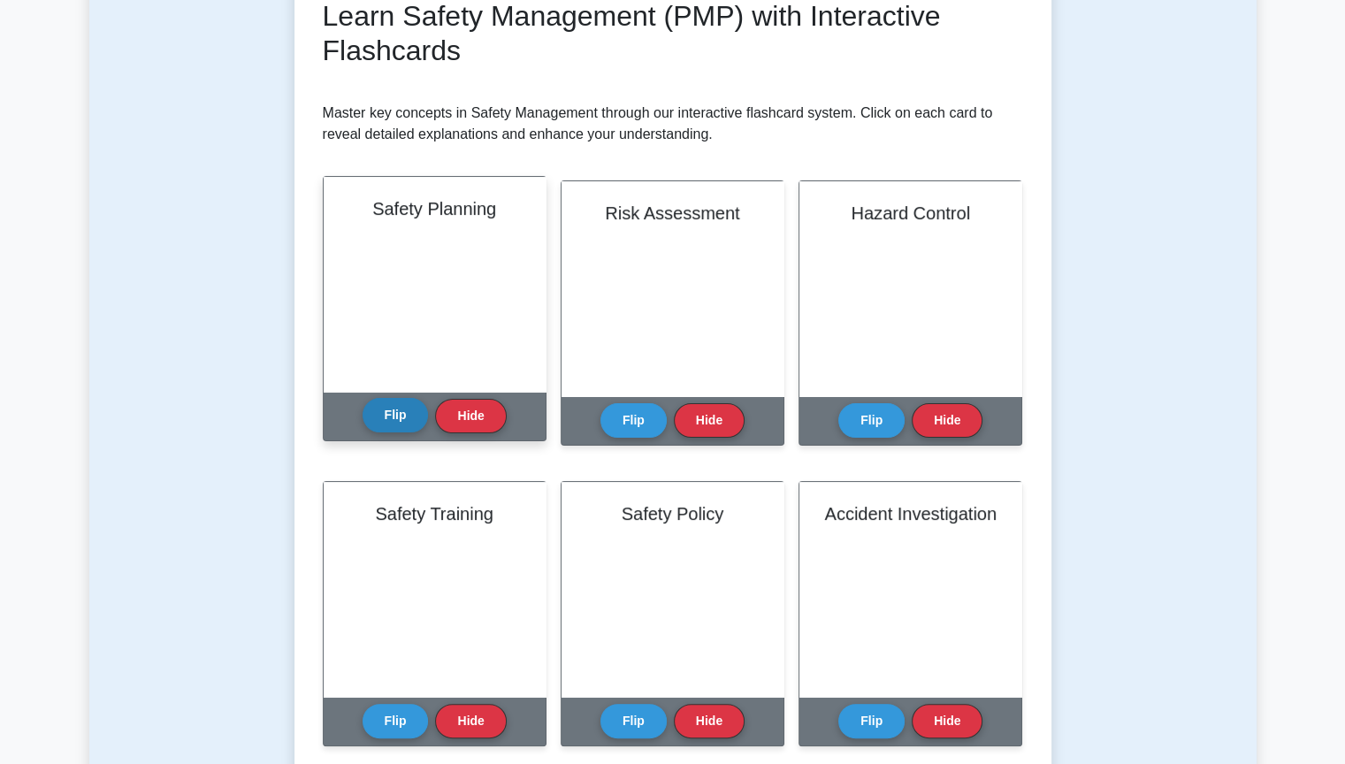
click at [389, 426] on button "Flip" at bounding box center [396, 415] width 66 height 34
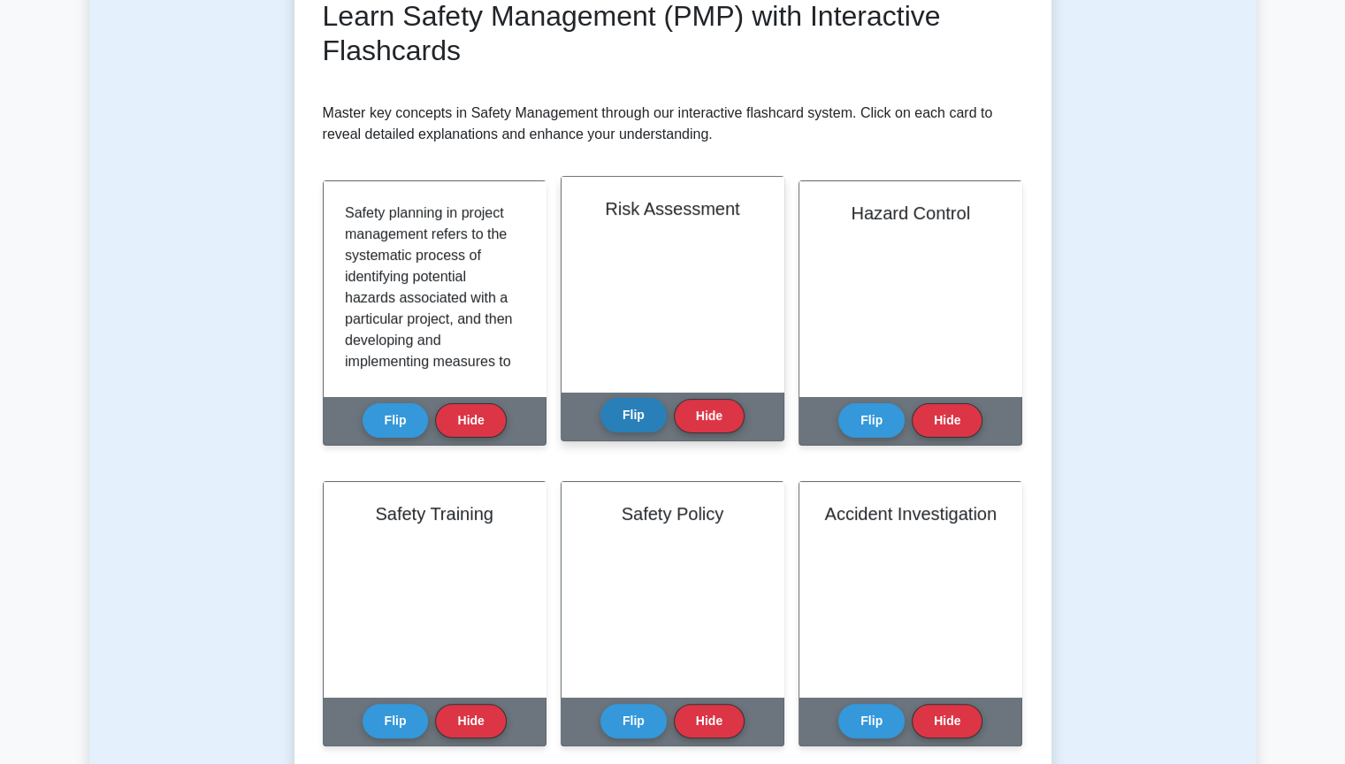
click at [619, 417] on button "Flip" at bounding box center [633, 415] width 66 height 34
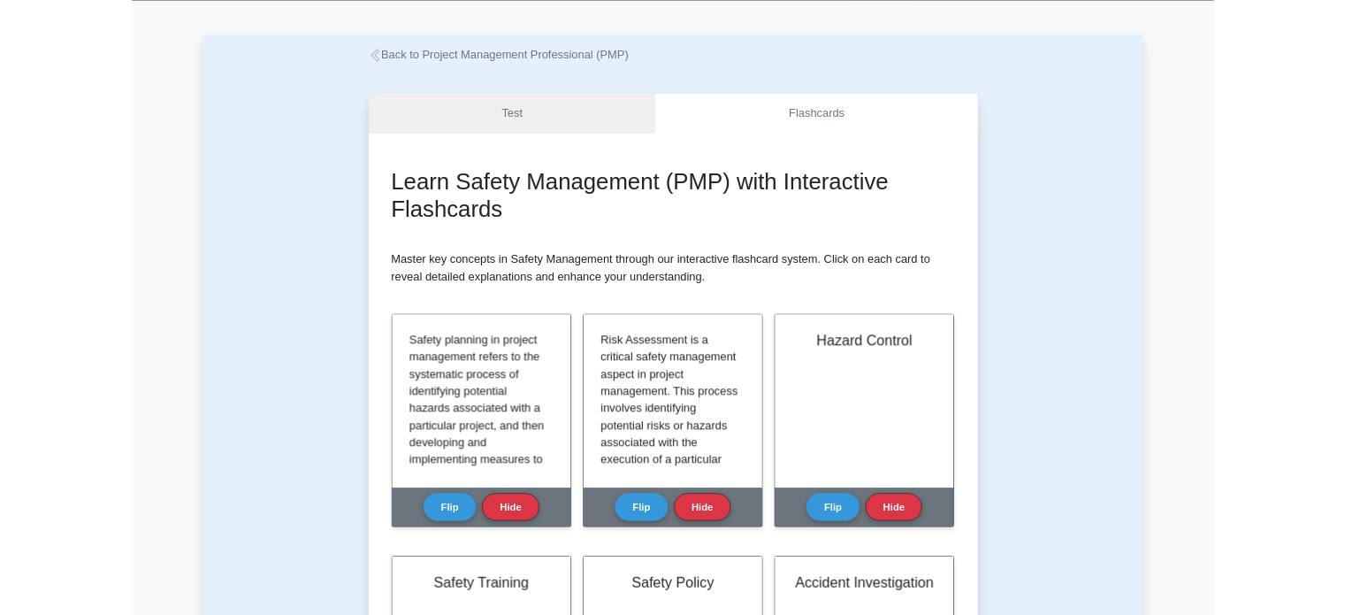
scroll to position [0, 0]
